Goal: Transaction & Acquisition: Book appointment/travel/reservation

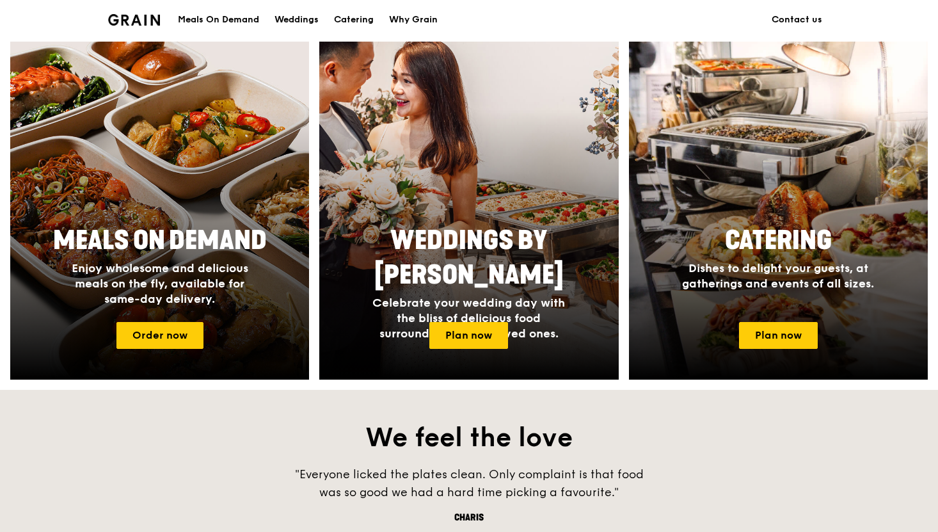
scroll to position [496, 0]
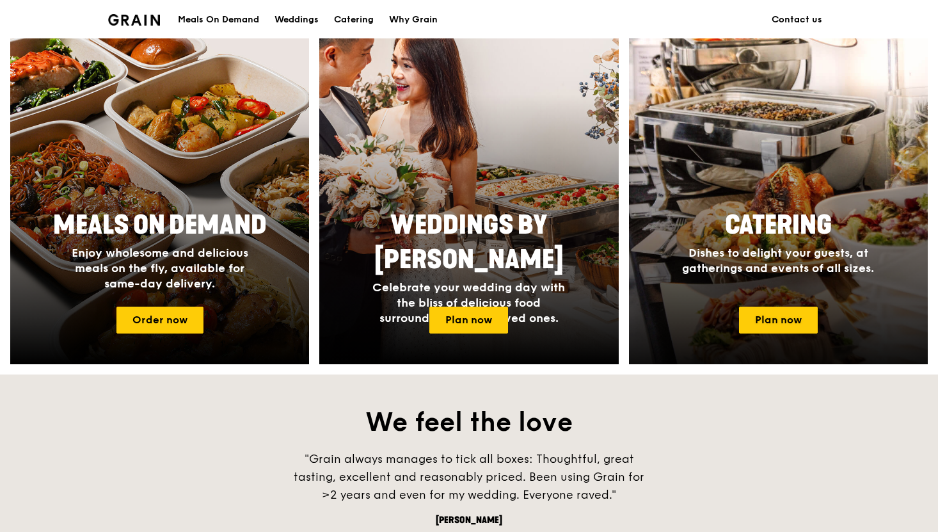
click at [784, 297] on div at bounding box center [777, 196] width 329 height 372
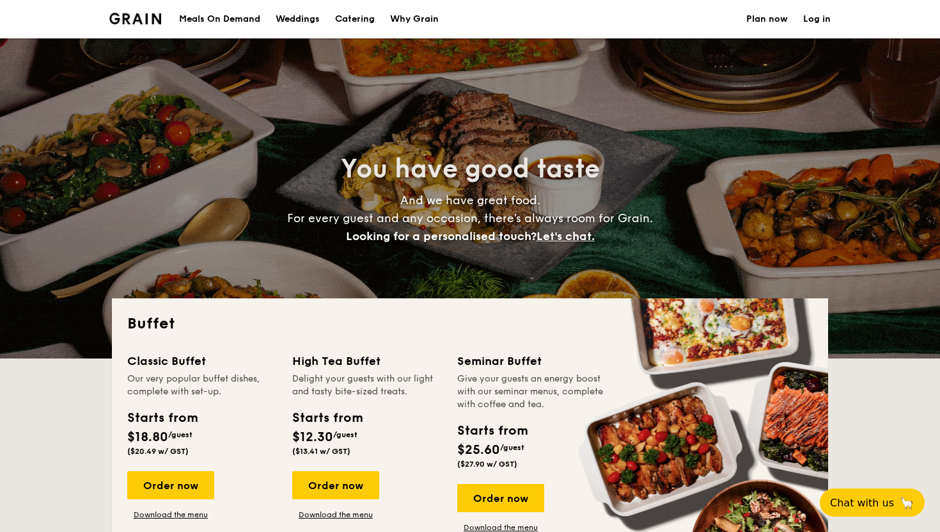
select select
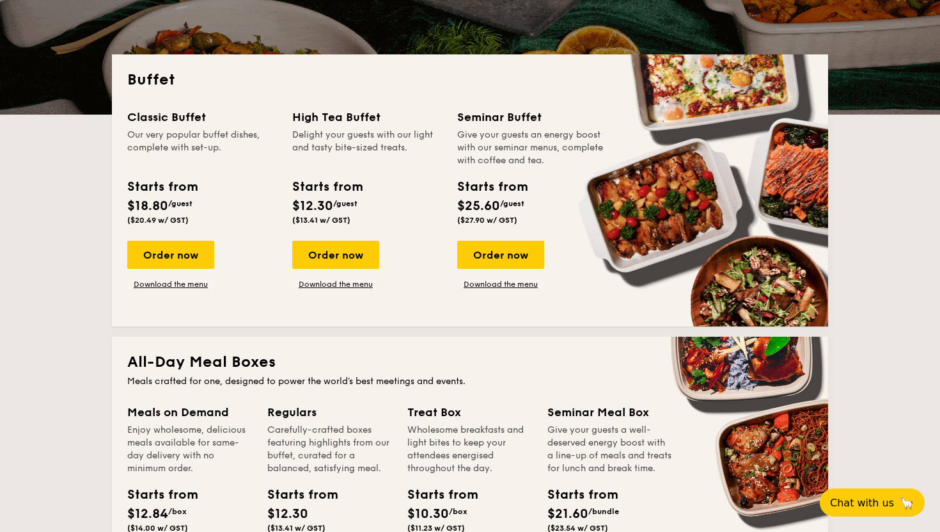
scroll to position [243, 0]
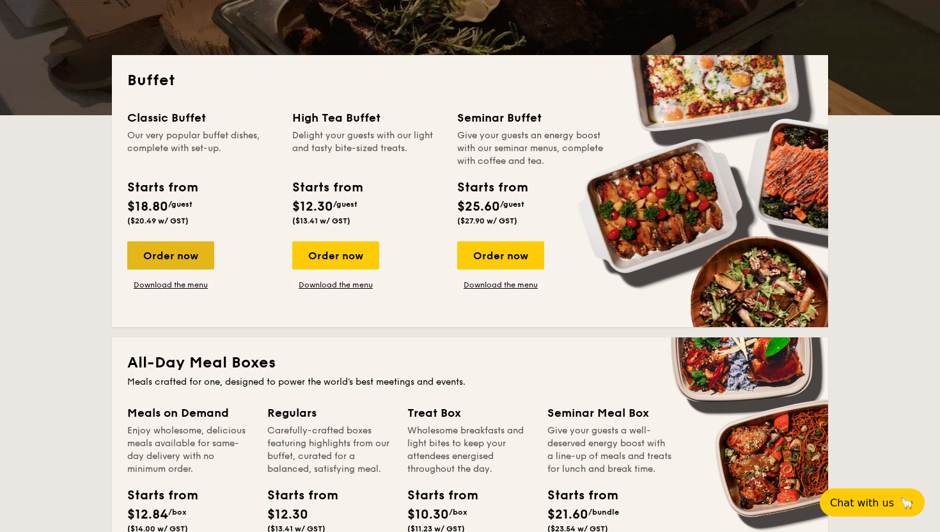
click at [173, 249] on div "Order now" at bounding box center [170, 255] width 87 height 28
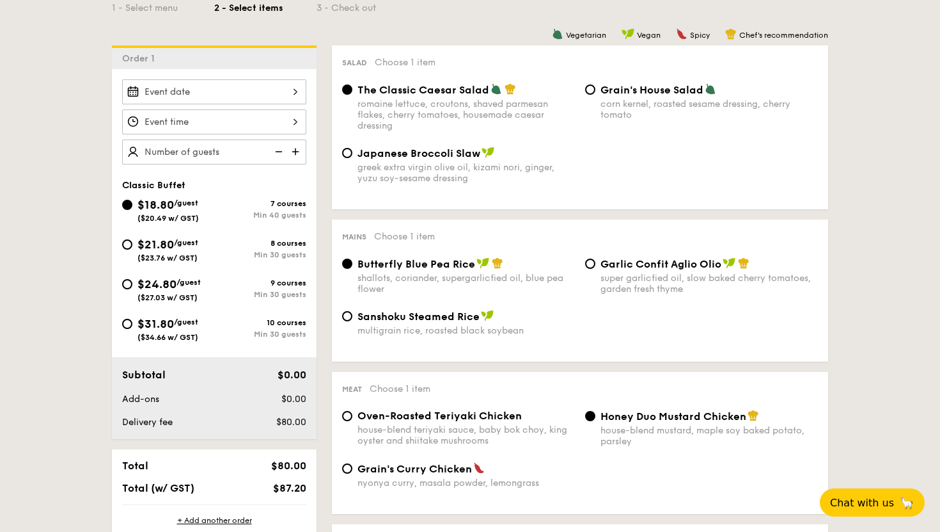
scroll to position [311, 0]
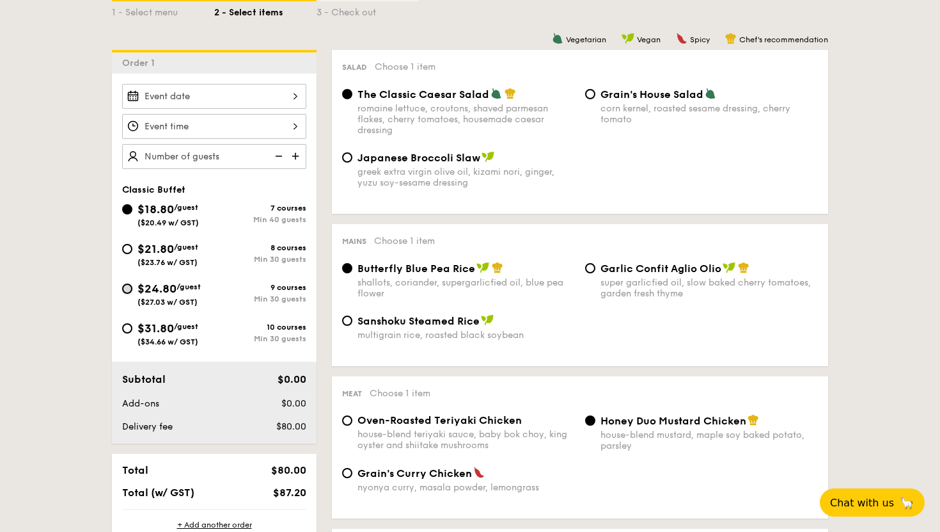
click at [127, 288] on input "$24.80 /guest ($27.03 w/ GST) 9 courses Min 30 guests" at bounding box center [127, 288] width 10 height 10
radio input "true"
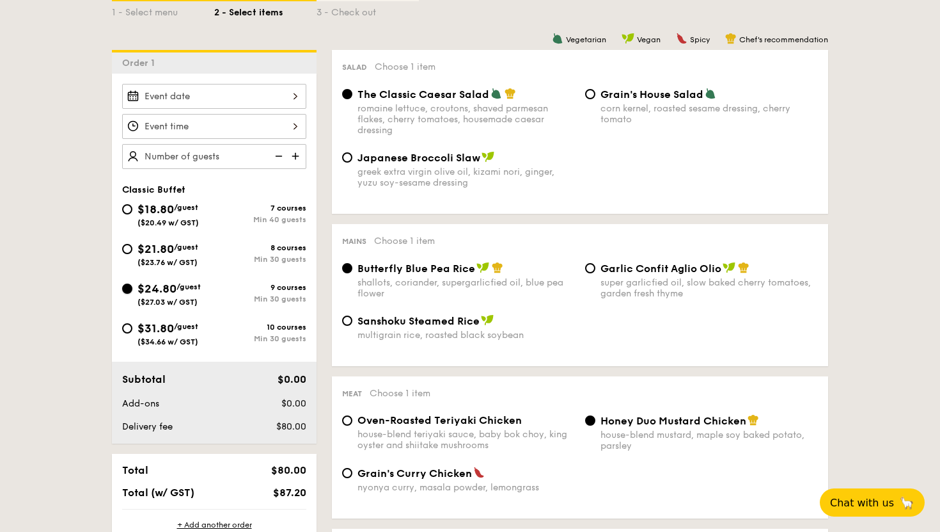
radio input "true"
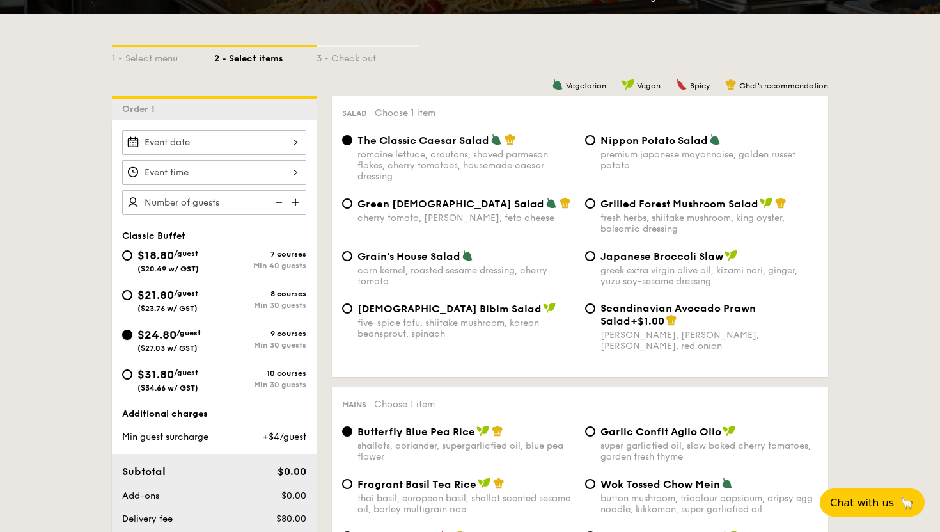
scroll to position [263, 0]
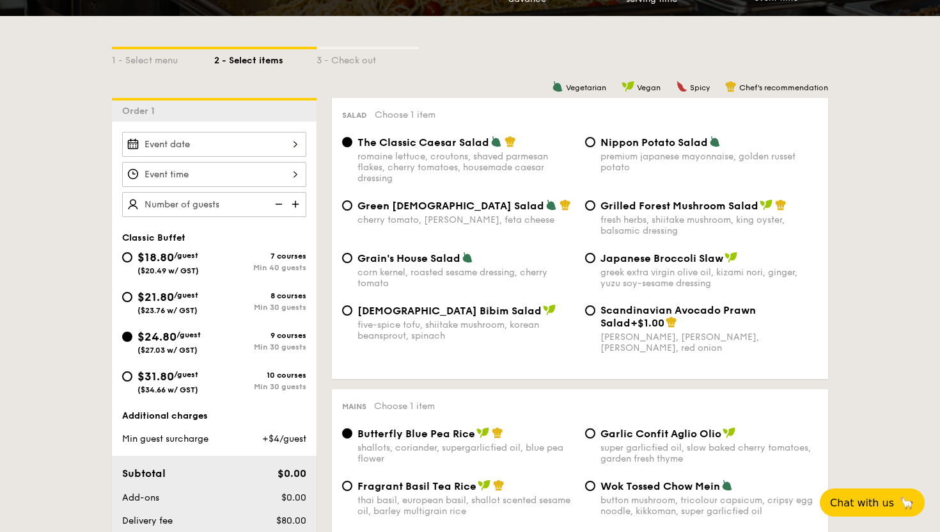
click at [407, 256] on span "Grain's House Salad" at bounding box center [409, 258] width 103 height 12
click at [352, 256] on input "Grain's House Salad corn kernel, roasted sesame dressing, cherry tomato" at bounding box center [347, 258] width 10 height 10
radio input "true"
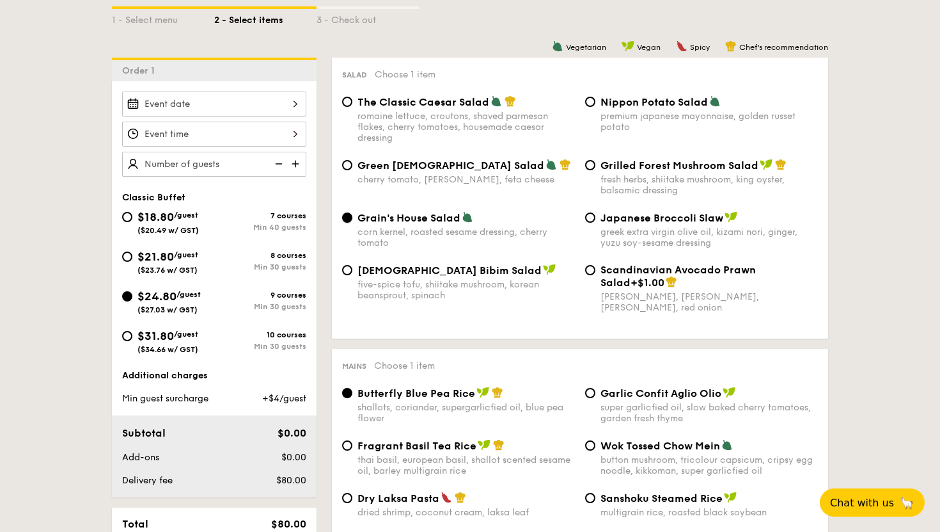
scroll to position [290, 0]
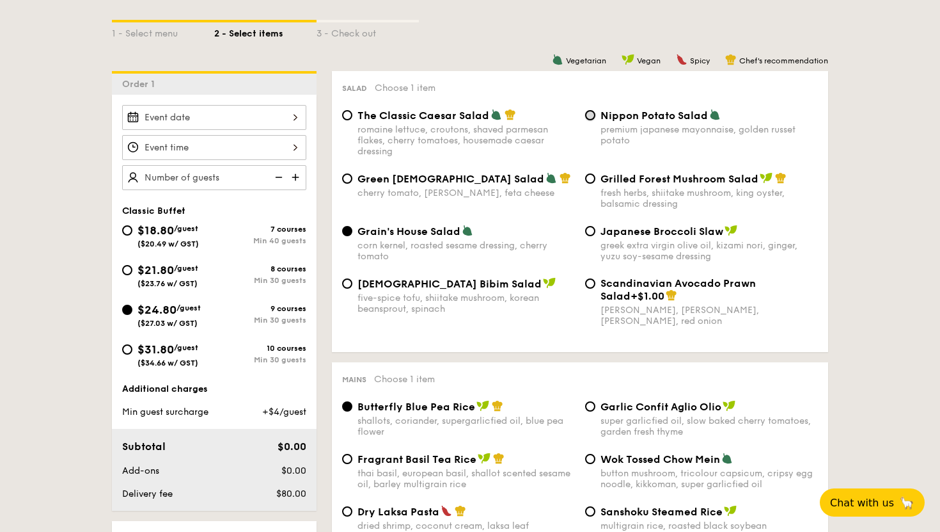
click at [588, 115] on input "Nippon Potato Salad premium japanese mayonnaise, golden russet potato" at bounding box center [590, 115] width 10 height 10
radio input "true"
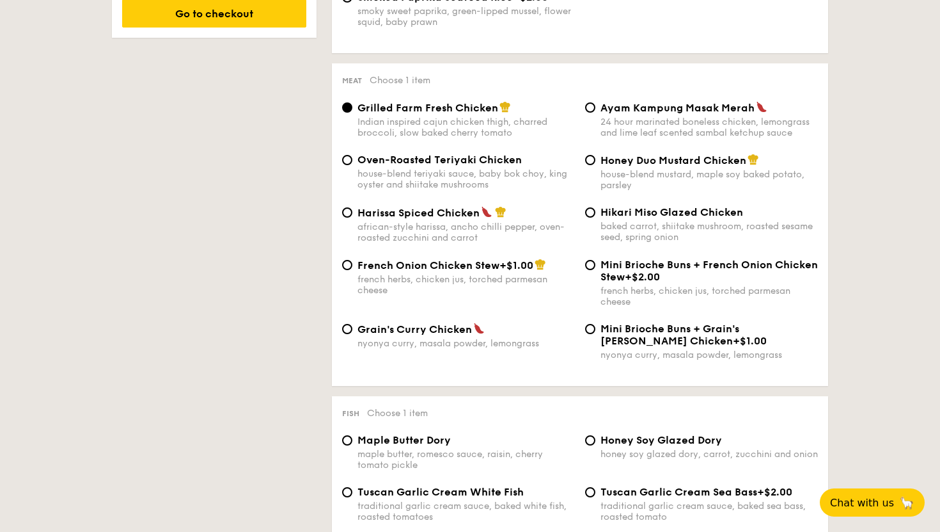
scroll to position [899, 0]
click at [349, 164] on input "Oven-Roasted Teriyaki Chicken house-blend teriyaki sauce, baby bok choy, king o…" at bounding box center [347, 159] width 10 height 10
radio input "true"
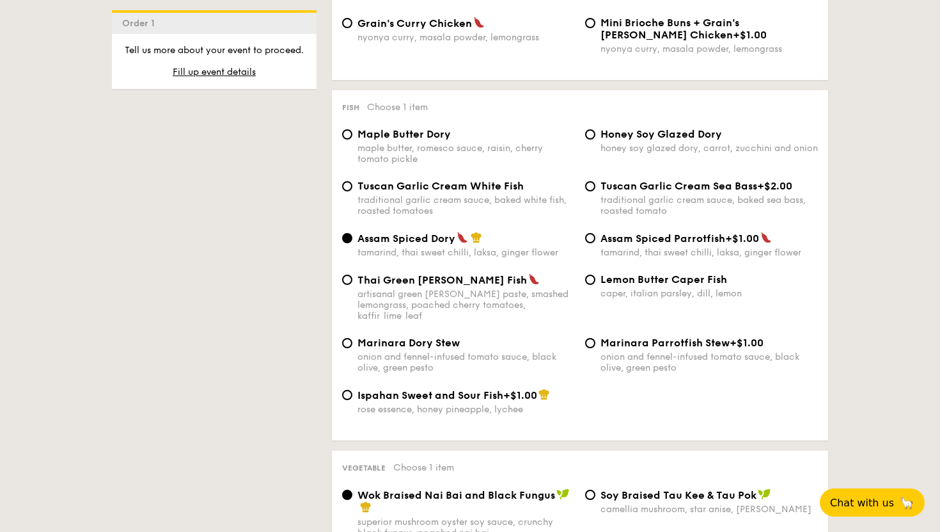
scroll to position [1202, 0]
click at [342, 289] on div "Thai Green Curry Fish artisanal green curry paste, smashed lemongrass, poached …" at bounding box center [458, 298] width 243 height 48
click at [349, 285] on input "Thai Green Curry Fish artisanal green curry paste, smashed lemongrass, poached …" at bounding box center [347, 280] width 10 height 10
radio input "true"
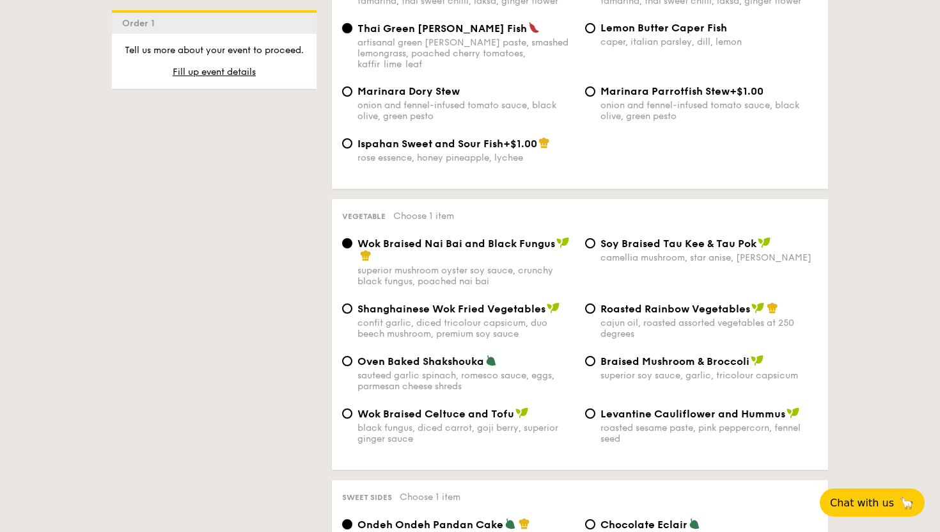
scroll to position [1159, 0]
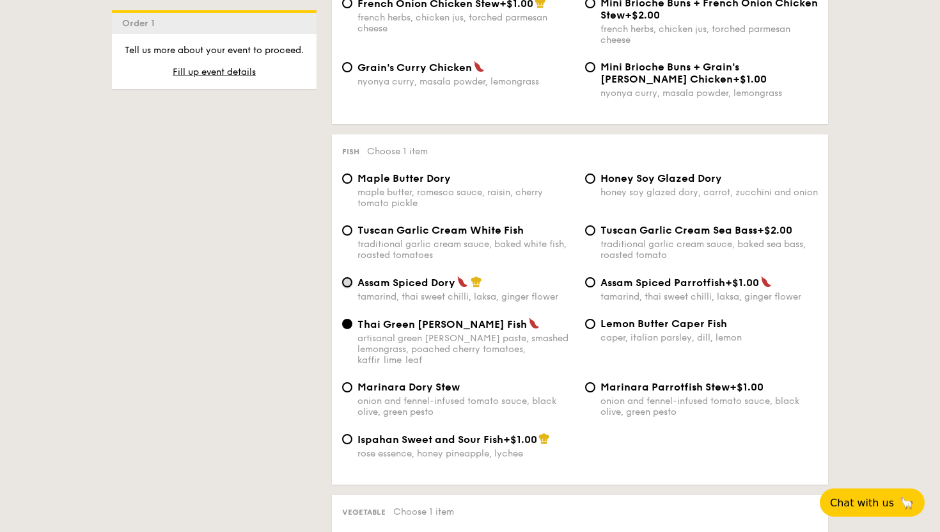
click at [351, 287] on input "Assam Spiced Dory tamarind, thai sweet chilli, laksa, ginger flower" at bounding box center [347, 282] width 10 height 10
radio input "true"
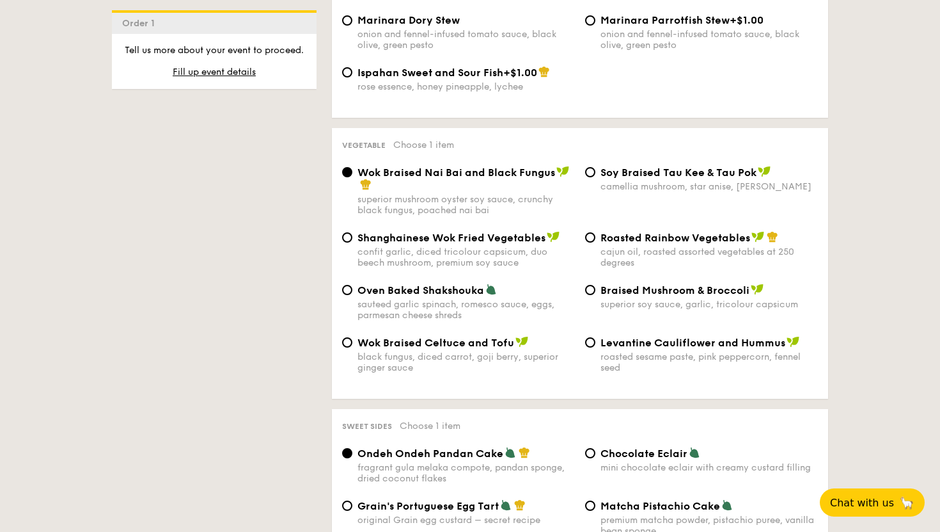
scroll to position [1529, 0]
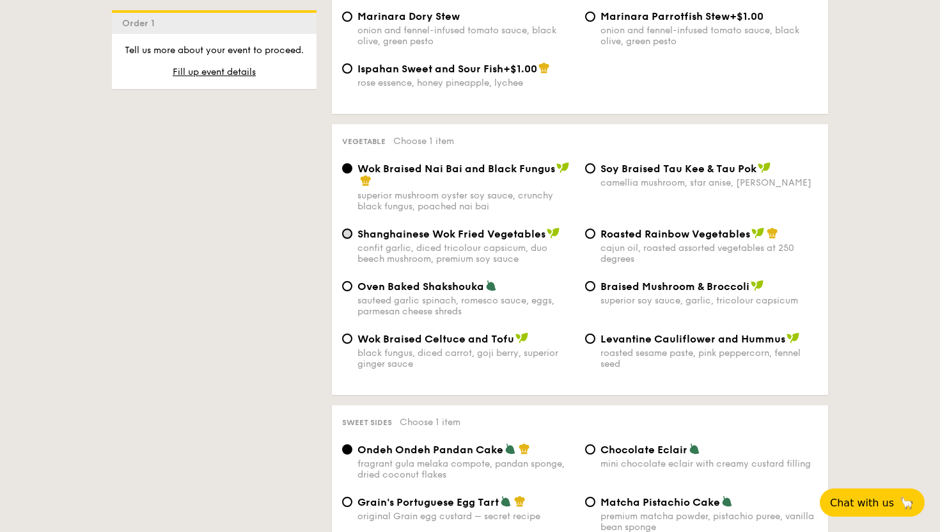
click at [349, 236] on input "Shanghainese Wok Fried Vegetables confit garlic, diced tricolour capsicum, duo …" at bounding box center [347, 233] width 10 height 10
radio input "true"
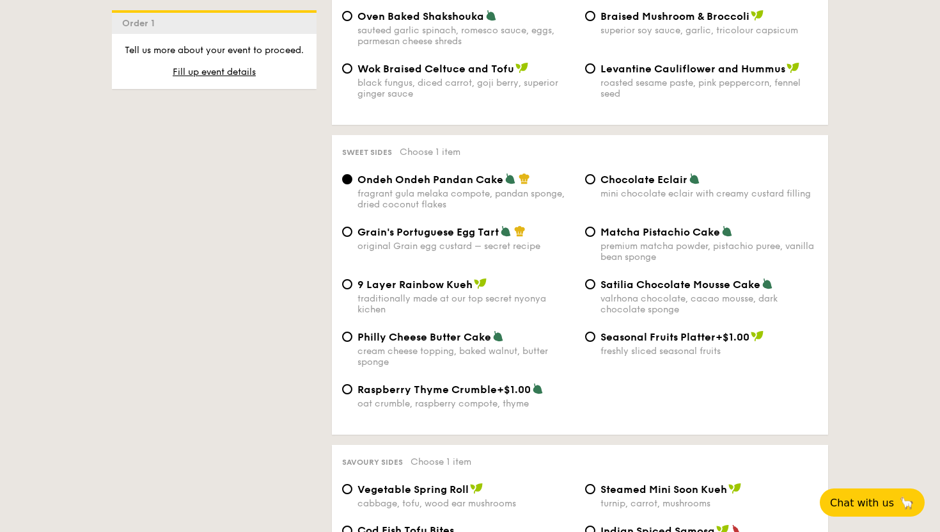
scroll to position [1808, 0]
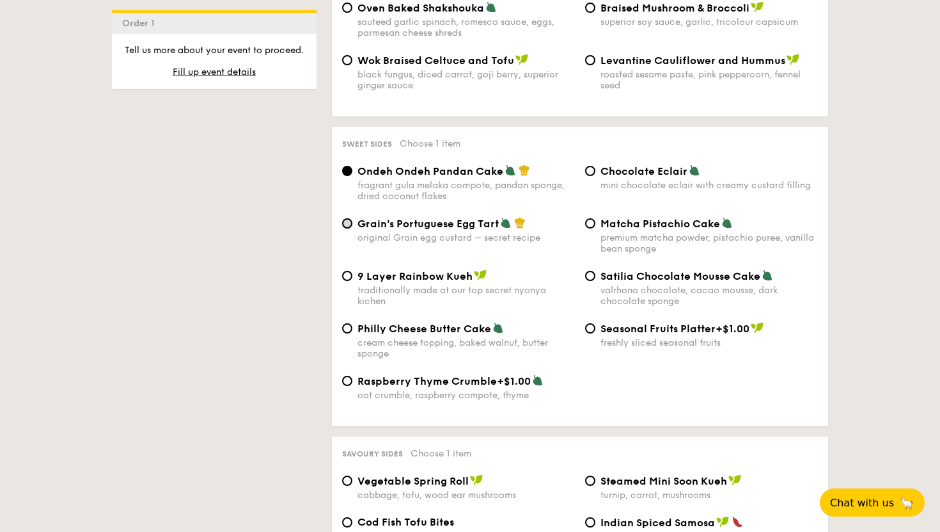
click at [347, 228] on input "Grain's Portuguese Egg Tart original Grain egg custard – secret recipe" at bounding box center [347, 223] width 10 height 10
radio input "true"
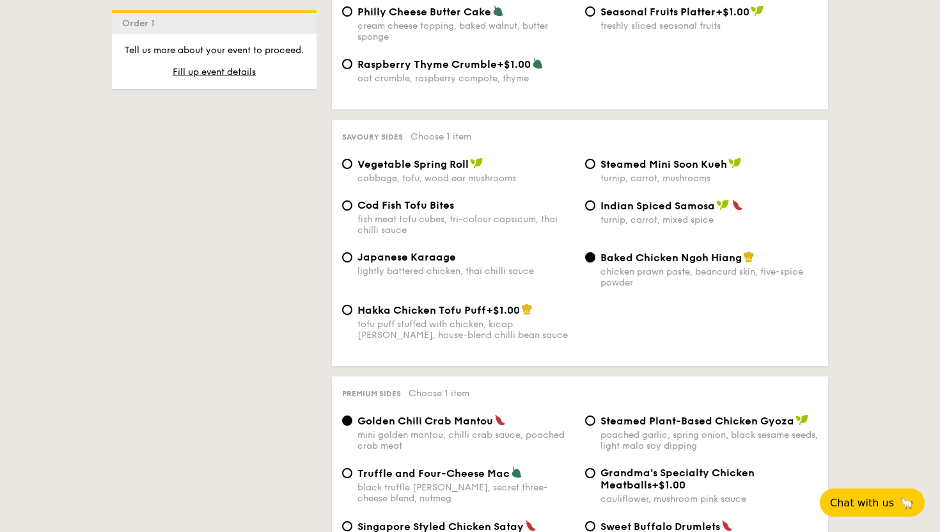
scroll to position [2121, 0]
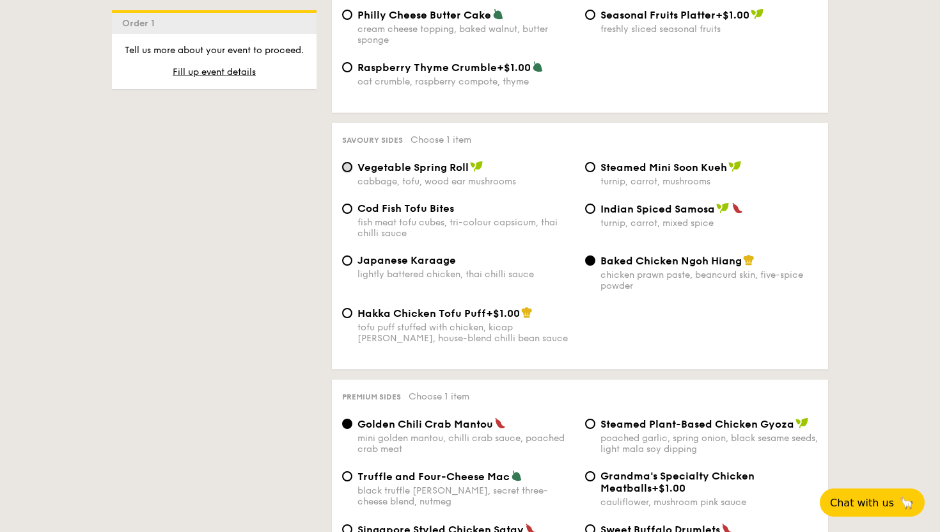
click at [349, 172] on input "Vegetable Spring Roll cabbage, tofu, wood ear mushrooms" at bounding box center [347, 167] width 10 height 10
radio input "true"
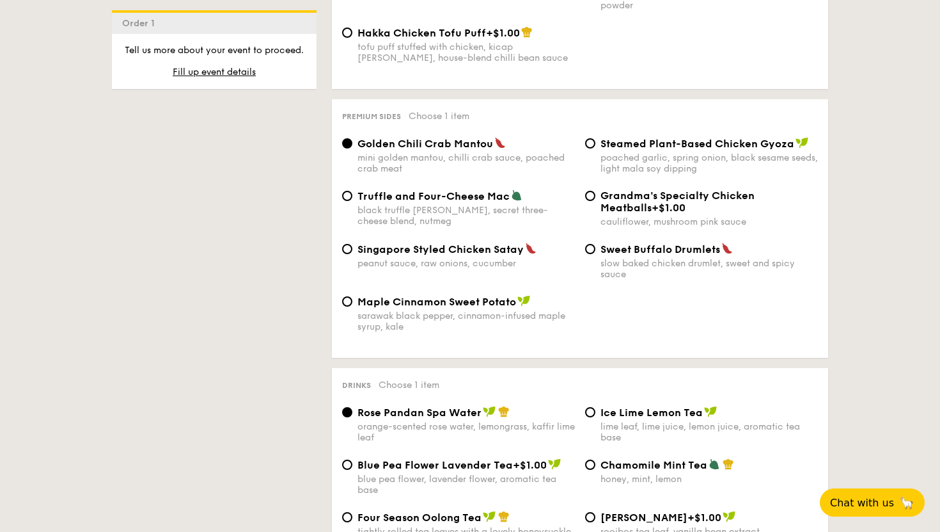
scroll to position [2386, 0]
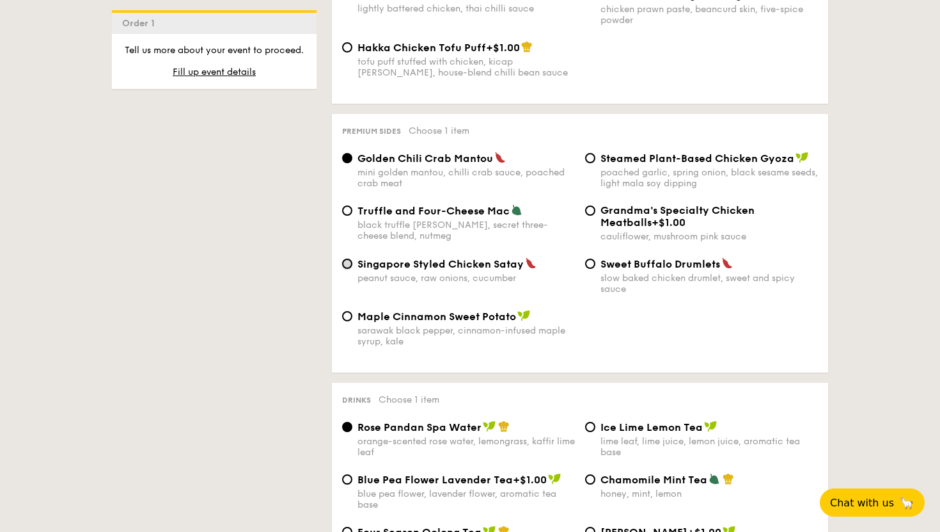
click at [351, 269] on input "Singapore Styled Chicken Satay peanut sauce, raw onions, cucumber" at bounding box center [347, 263] width 10 height 10
radio input "true"
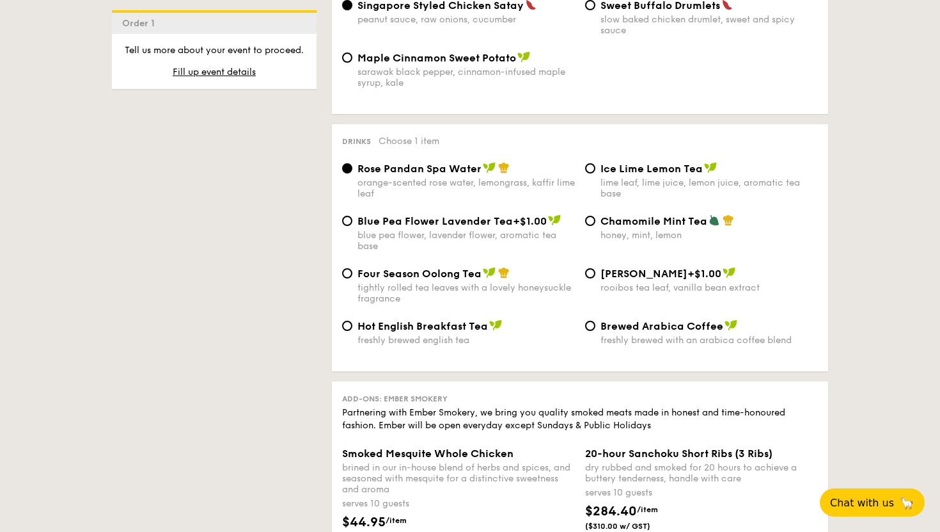
scroll to position [2641, 0]
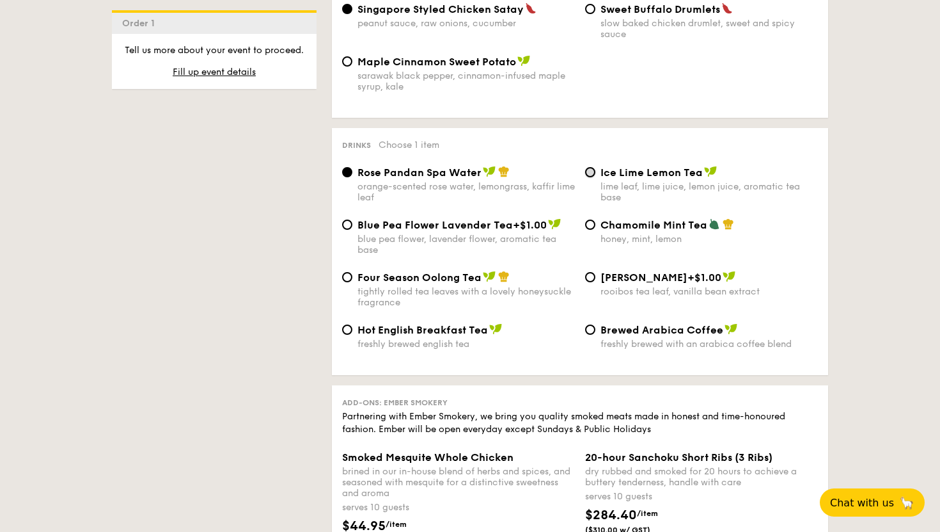
click at [588, 177] on input "Ice Lime Lemon Tea lime leaf, lime juice, lemon juice, aromatic tea base" at bounding box center [590, 172] width 10 height 10
radio input "true"
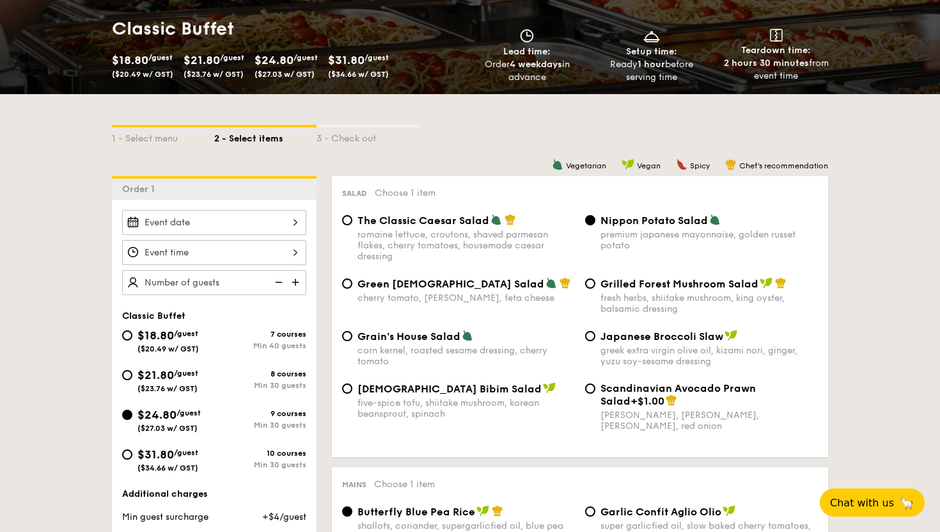
scroll to position [0, 0]
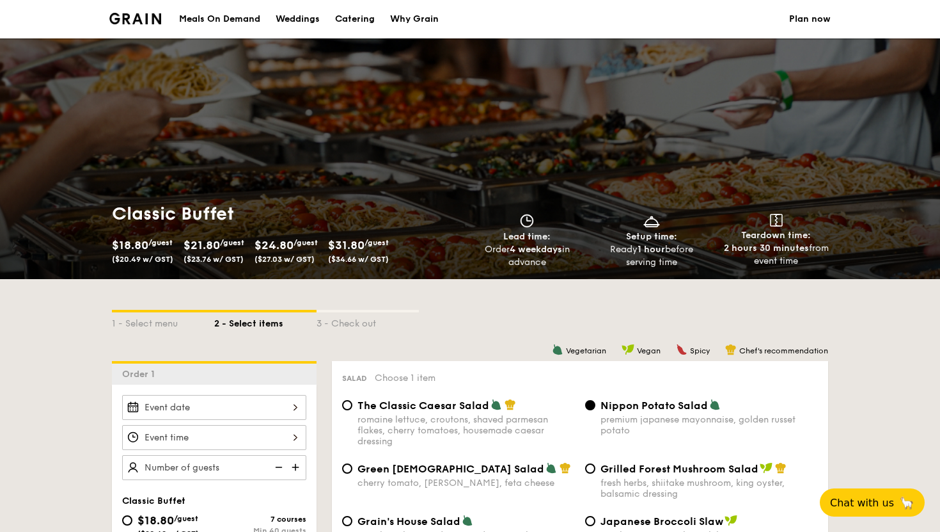
drag, startPoint x: 290, startPoint y: 21, endPoint x: 723, endPoint y: 1, distance: 434.1
click at [0, 0] on div "Meals On Demand Weddings Catering Why Grain Plan now" at bounding box center [470, 19] width 940 height 38
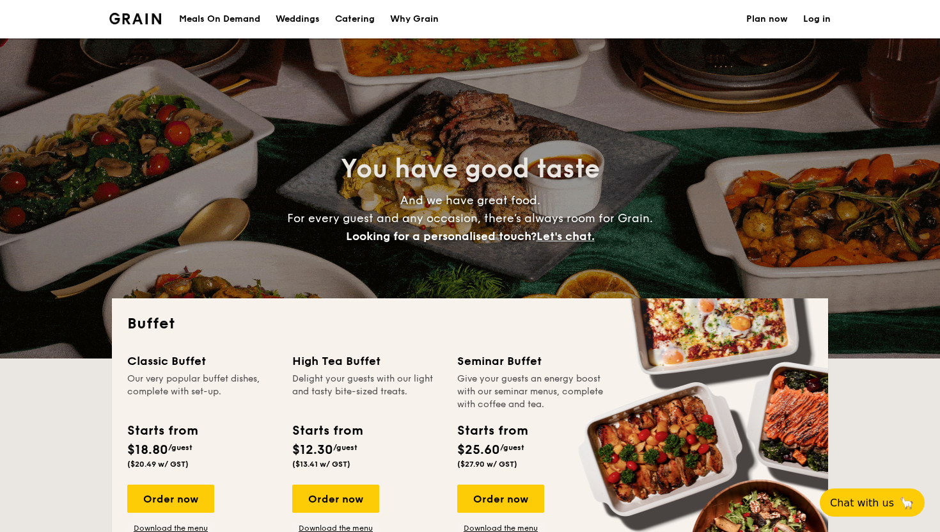
select select
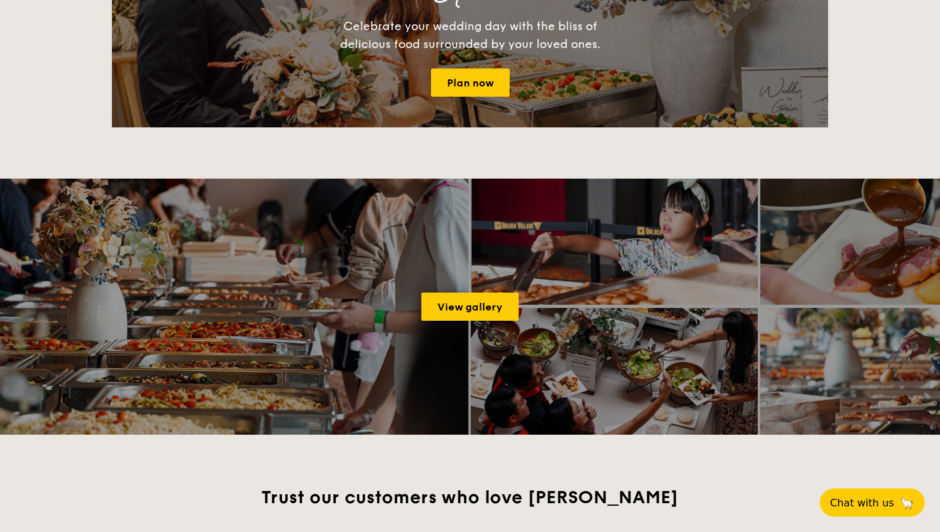
scroll to position [1500, 0]
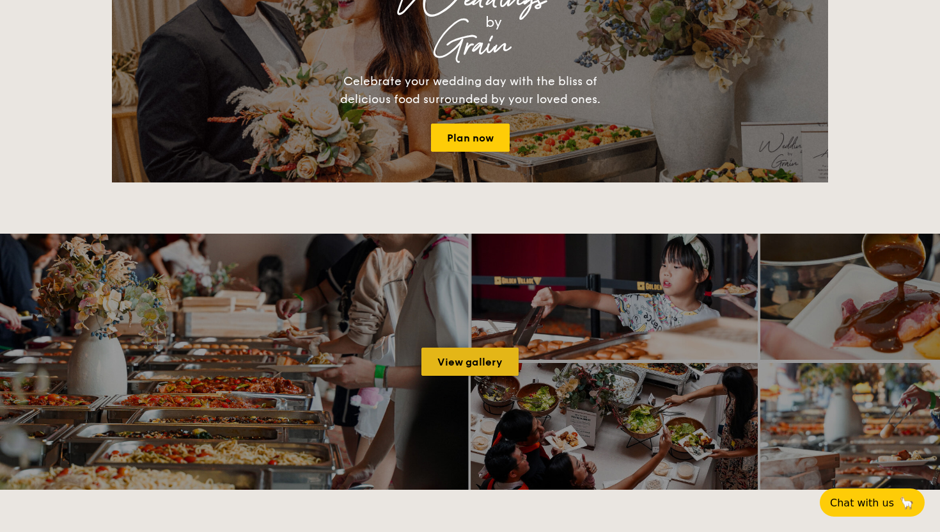
click at [478, 352] on link "View gallery" at bounding box center [470, 361] width 97 height 28
